Goal: Information Seeking & Learning: Check status

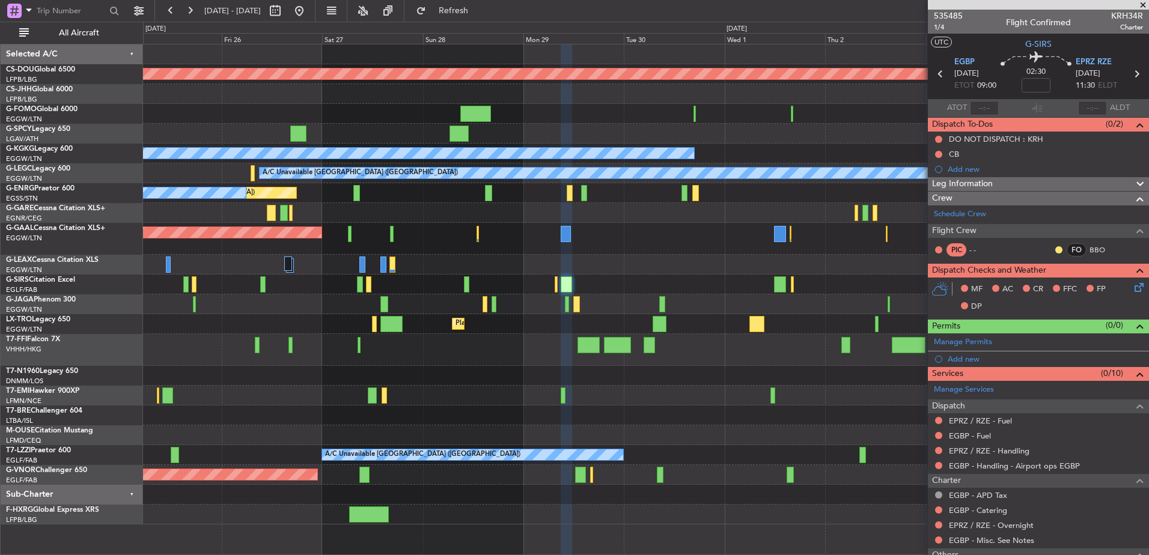
click at [560, 410] on div "Planned Maint London ([GEOGRAPHIC_DATA]) Planned Maint [GEOGRAPHIC_DATA] ([GEOG…" at bounding box center [645, 284] width 1005 height 480
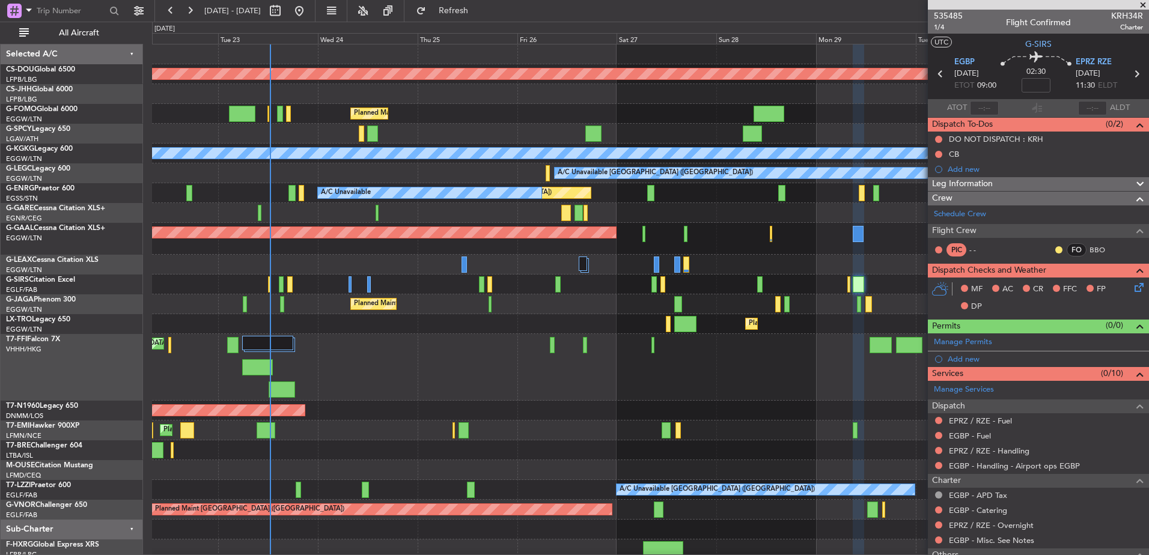
click at [537, 260] on div "Planned Maint London ([GEOGRAPHIC_DATA]) Planned Maint [GEOGRAPHIC_DATA] ([GEOG…" at bounding box center [650, 301] width 996 height 515
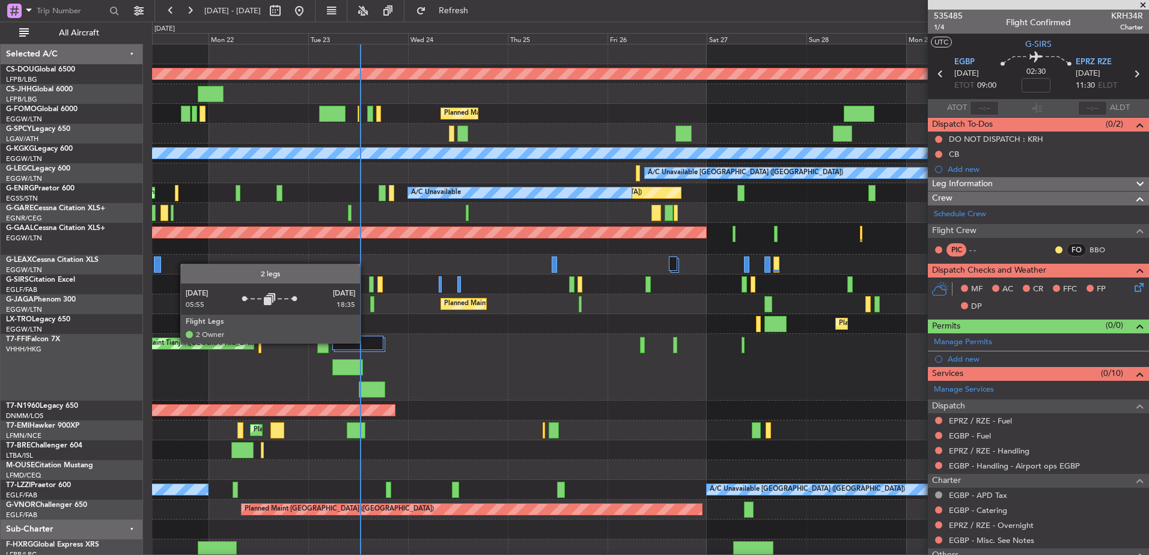
click at [365, 343] on div at bounding box center [357, 343] width 51 height 14
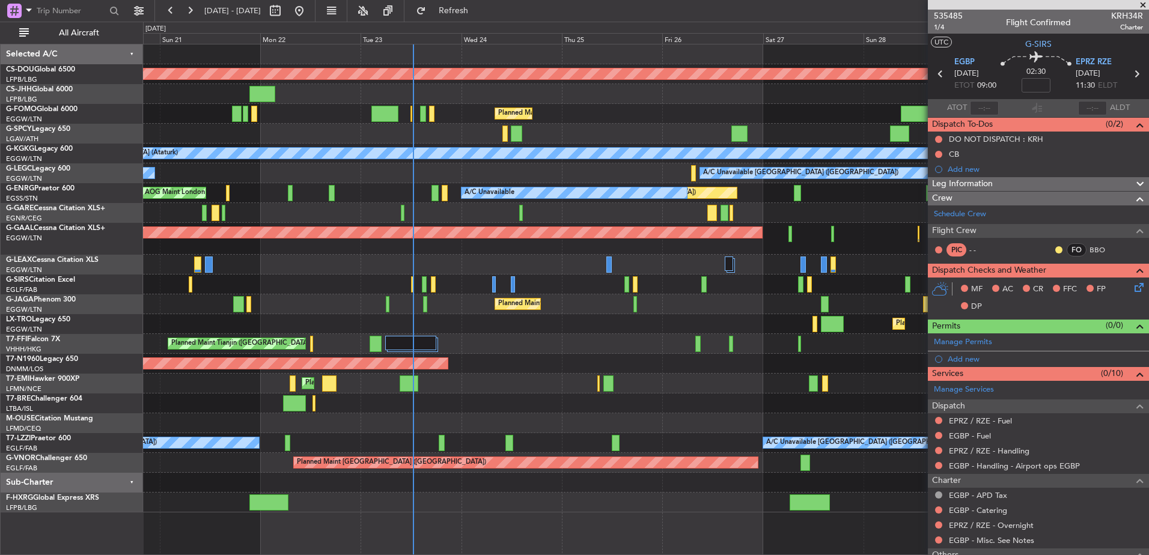
click at [434, 323] on div "Planned Maint [GEOGRAPHIC_DATA] ([GEOGRAPHIC_DATA])" at bounding box center [645, 324] width 1005 height 20
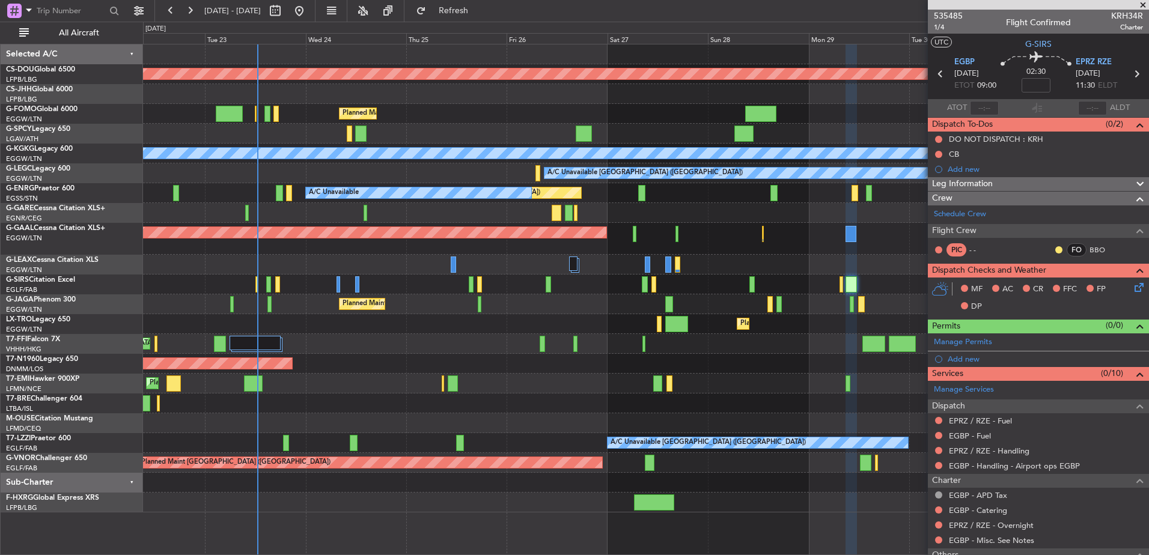
click at [429, 285] on div at bounding box center [645, 285] width 1005 height 20
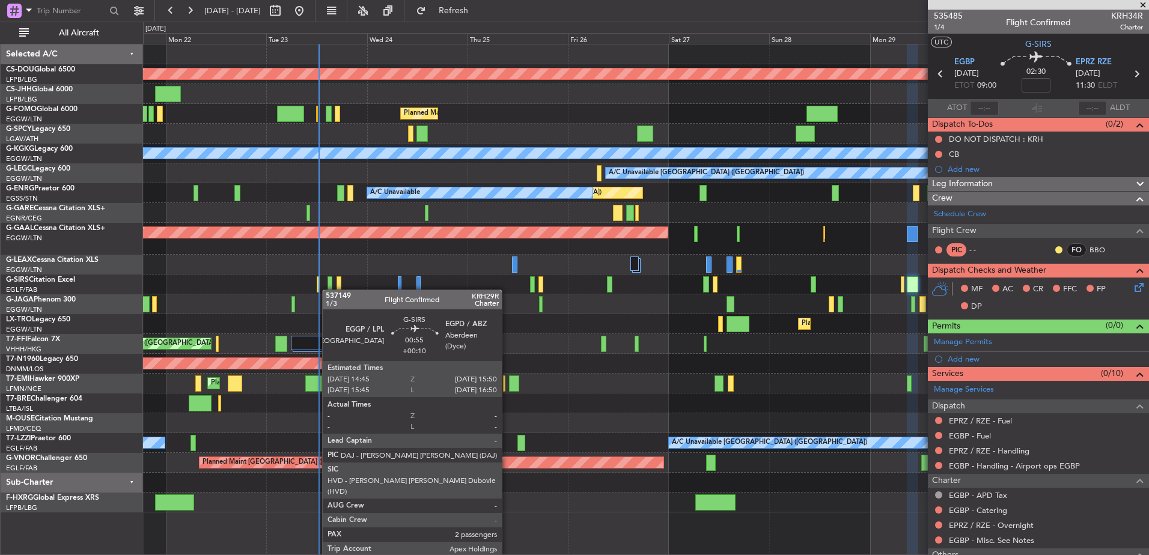
click at [332, 285] on div "Planned Maint London ([GEOGRAPHIC_DATA]) Owner Planned Maint [GEOGRAPHIC_DATA] …" at bounding box center [645, 278] width 1005 height 468
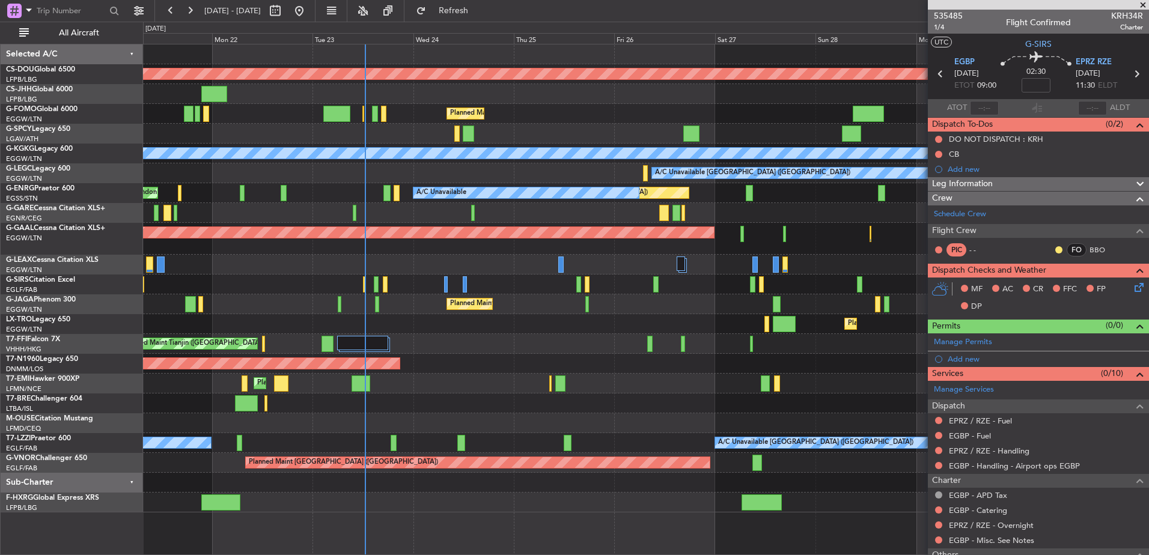
click at [376, 265] on div at bounding box center [645, 265] width 1005 height 20
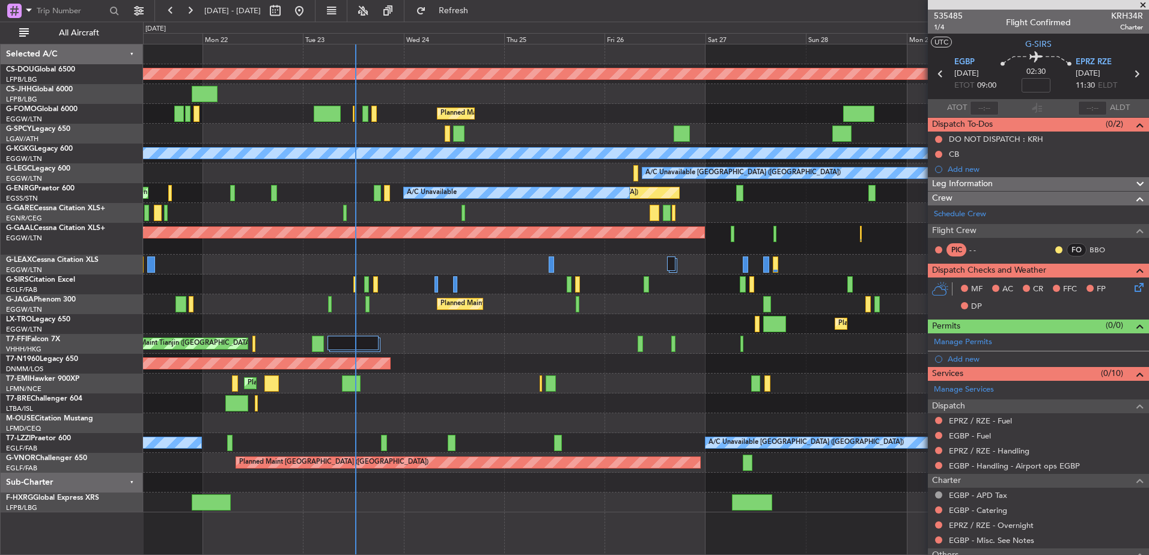
click at [482, 279] on div "Unplanned Maint [GEOGRAPHIC_DATA] ([GEOGRAPHIC_DATA])" at bounding box center [645, 285] width 1005 height 20
click at [481, 300] on div "Planned Maint London ([GEOGRAPHIC_DATA]) Owner Planned Maint [GEOGRAPHIC_DATA] …" at bounding box center [645, 278] width 1005 height 468
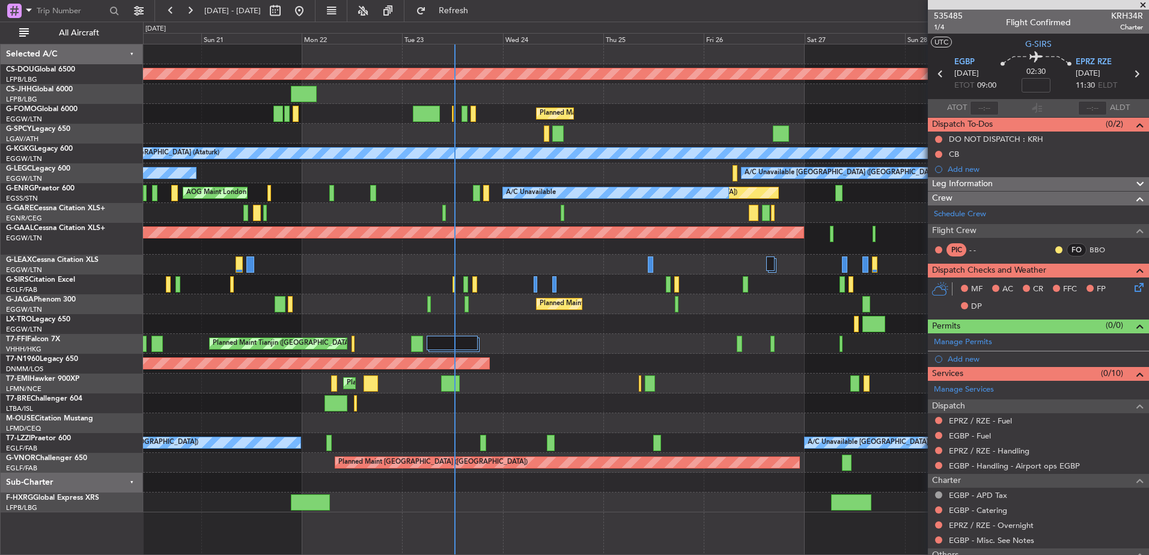
click at [502, 296] on div "Planned Maint [GEOGRAPHIC_DATA] ([GEOGRAPHIC_DATA])" at bounding box center [645, 304] width 1005 height 20
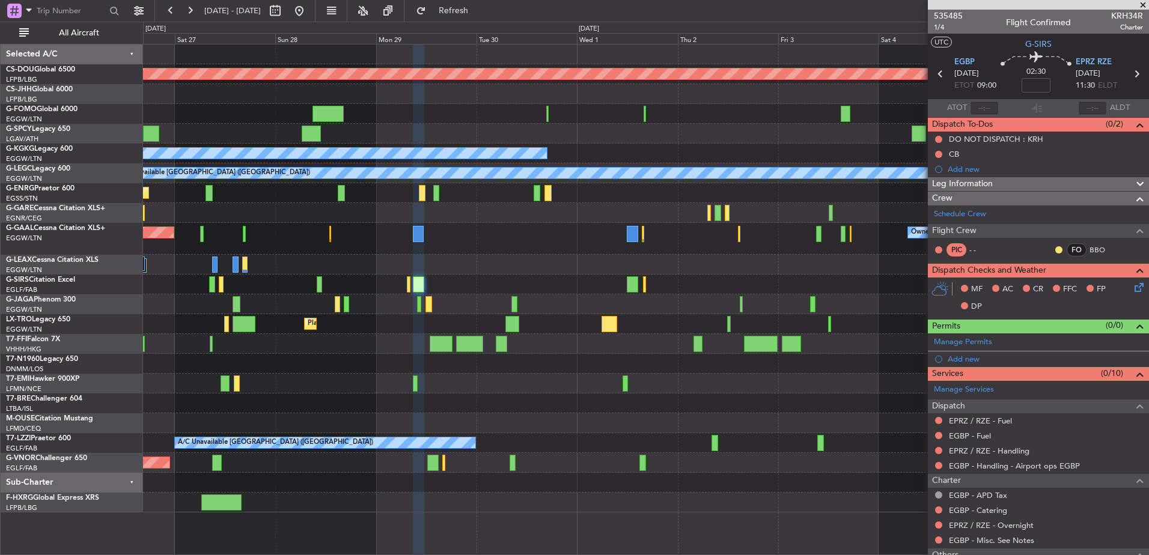
click at [401, 297] on div "Planned Maint London ([GEOGRAPHIC_DATA]) Planned Maint [GEOGRAPHIC_DATA] ([GEOG…" at bounding box center [645, 278] width 1005 height 468
